Goal: Transaction & Acquisition: Purchase product/service

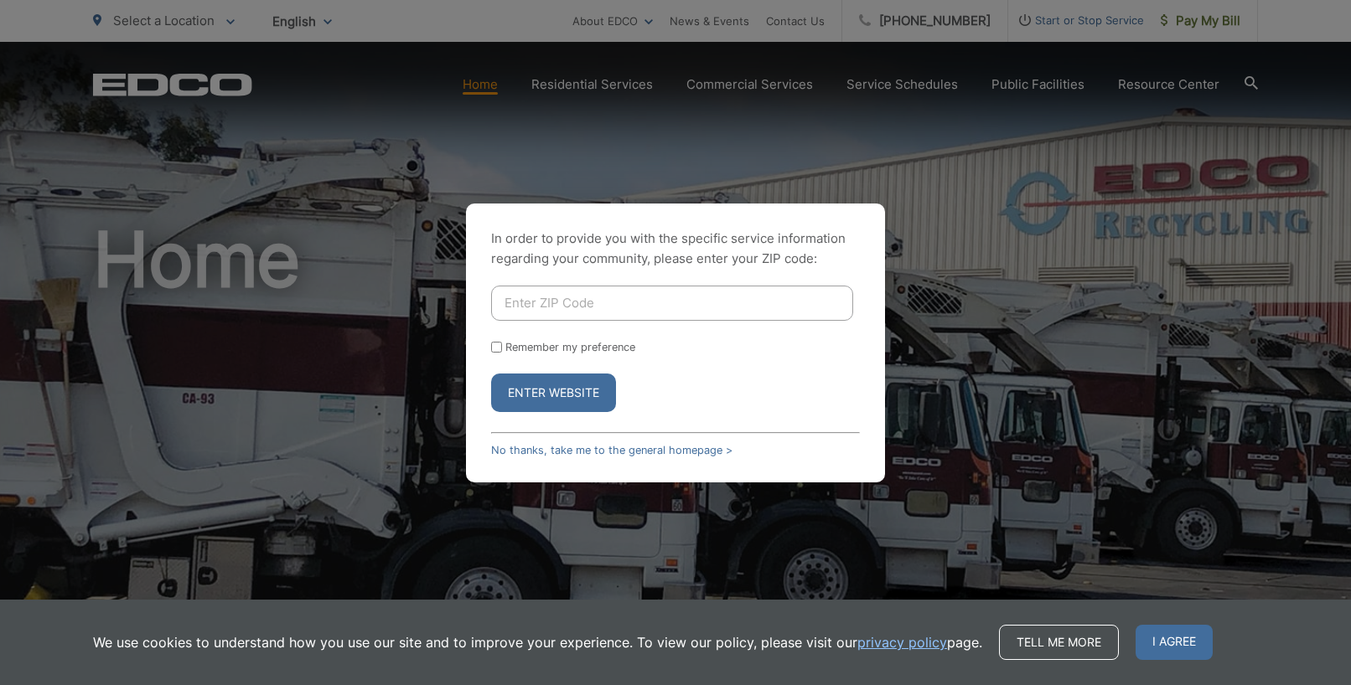
click at [577, 296] on input "Enter ZIP Code" at bounding box center [672, 303] width 362 height 35
type input "92026"
click at [549, 398] on button "Enter Website" at bounding box center [553, 393] width 125 height 39
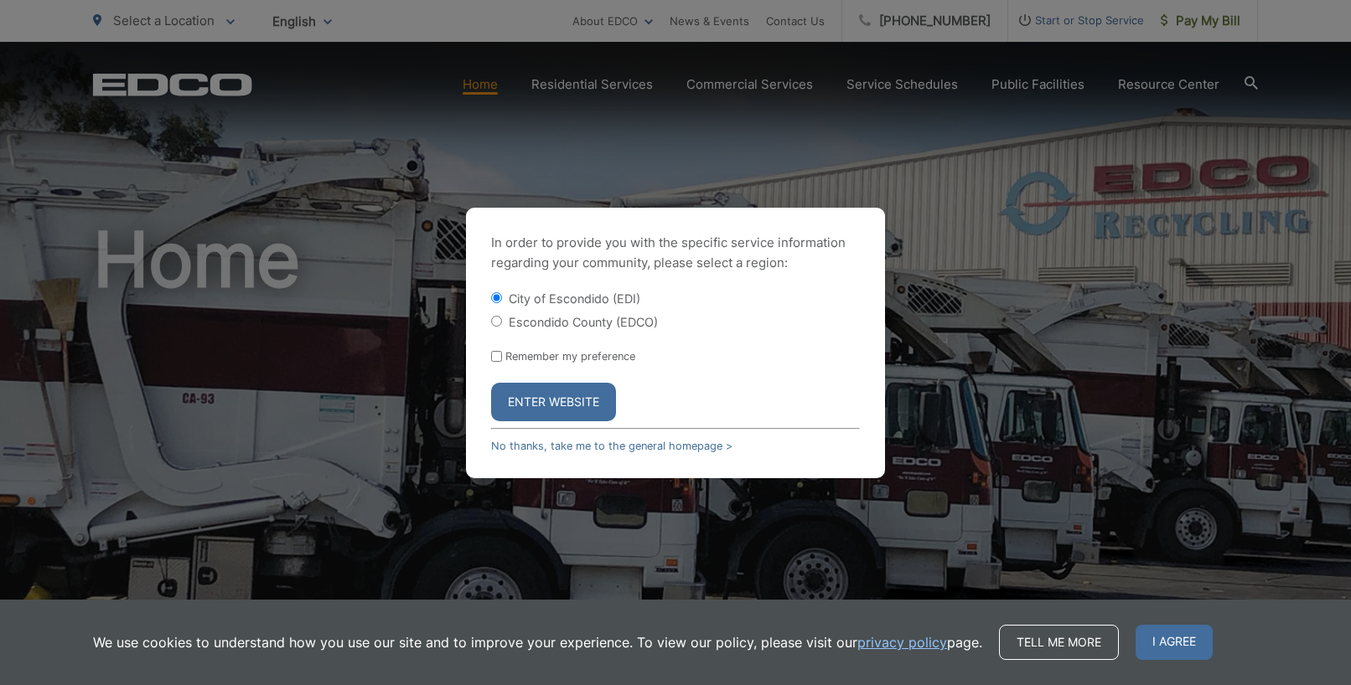
click at [498, 322] on input "Escondido County (EDCO)" at bounding box center [496, 321] width 11 height 11
radio input "true"
click at [535, 409] on button "Enter Website" at bounding box center [553, 402] width 125 height 39
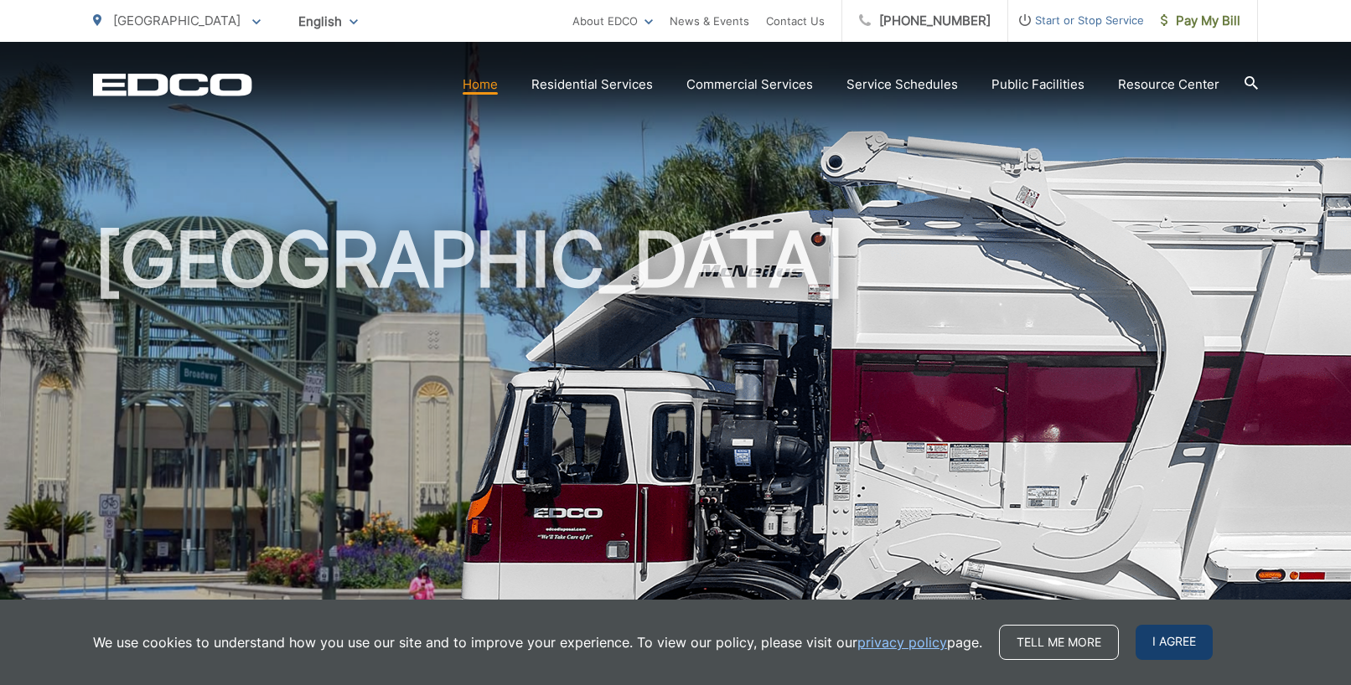
click at [1163, 639] on span "I agree" at bounding box center [1173, 642] width 77 height 35
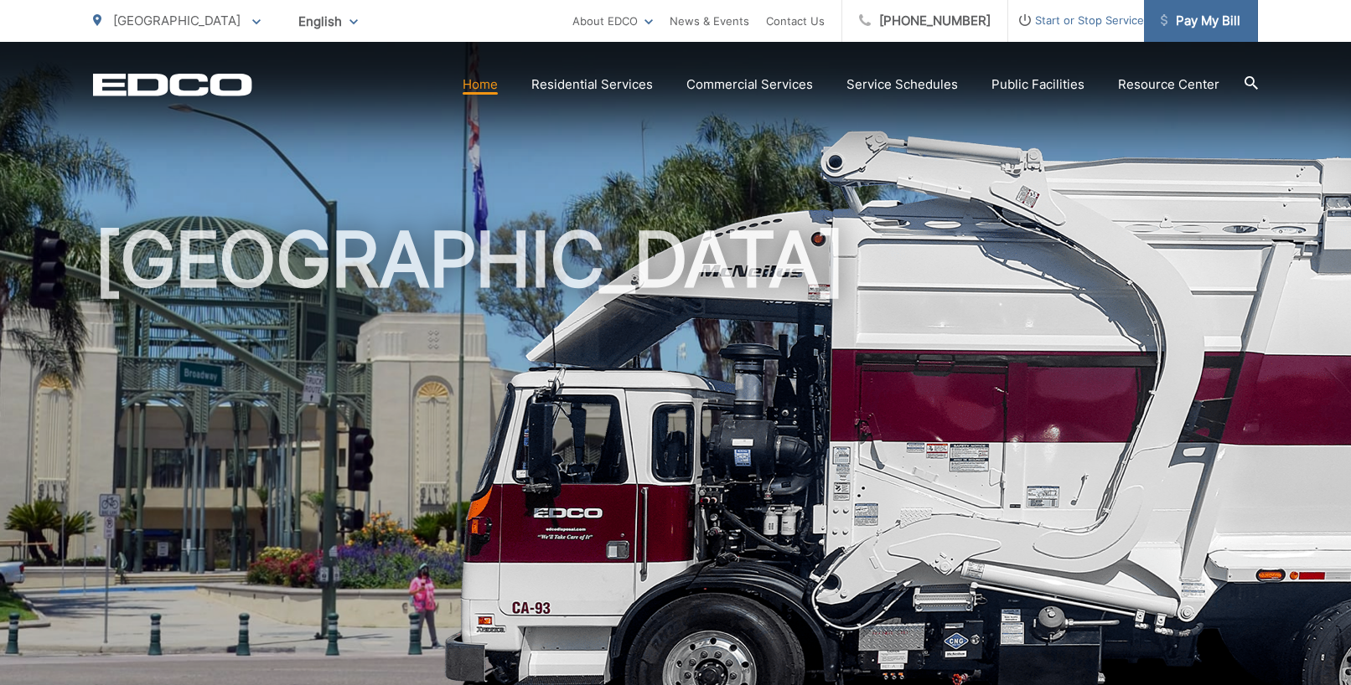
click at [1203, 16] on span "Pay My Bill" at bounding box center [1200, 21] width 80 height 20
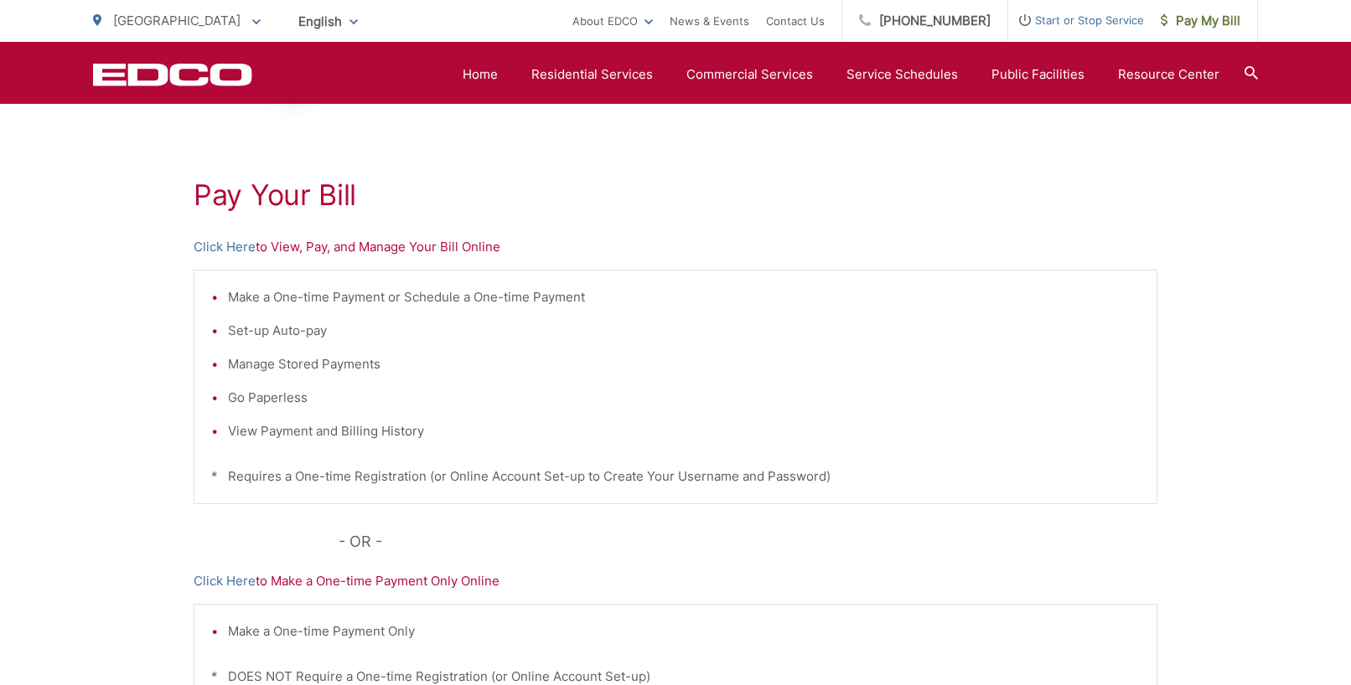
scroll to position [240, 0]
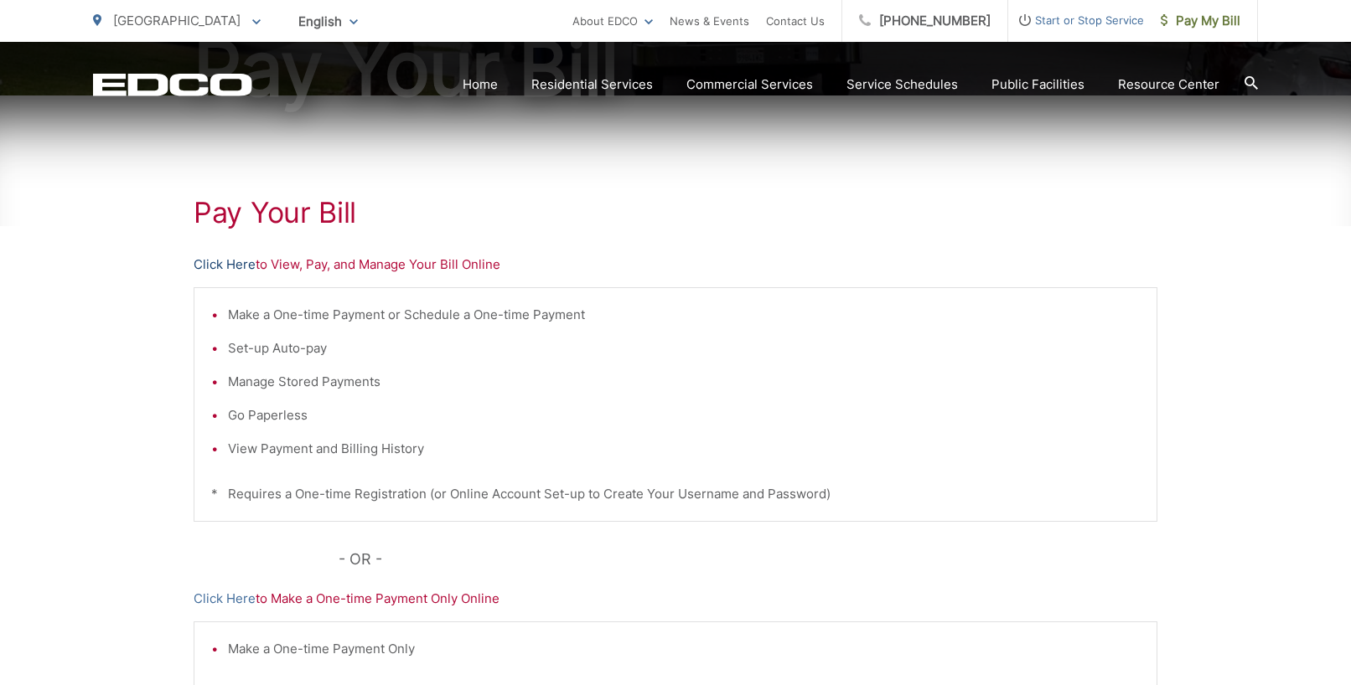
click at [226, 264] on link "Click Here" at bounding box center [225, 265] width 62 height 20
